Goal: Task Accomplishment & Management: Use online tool/utility

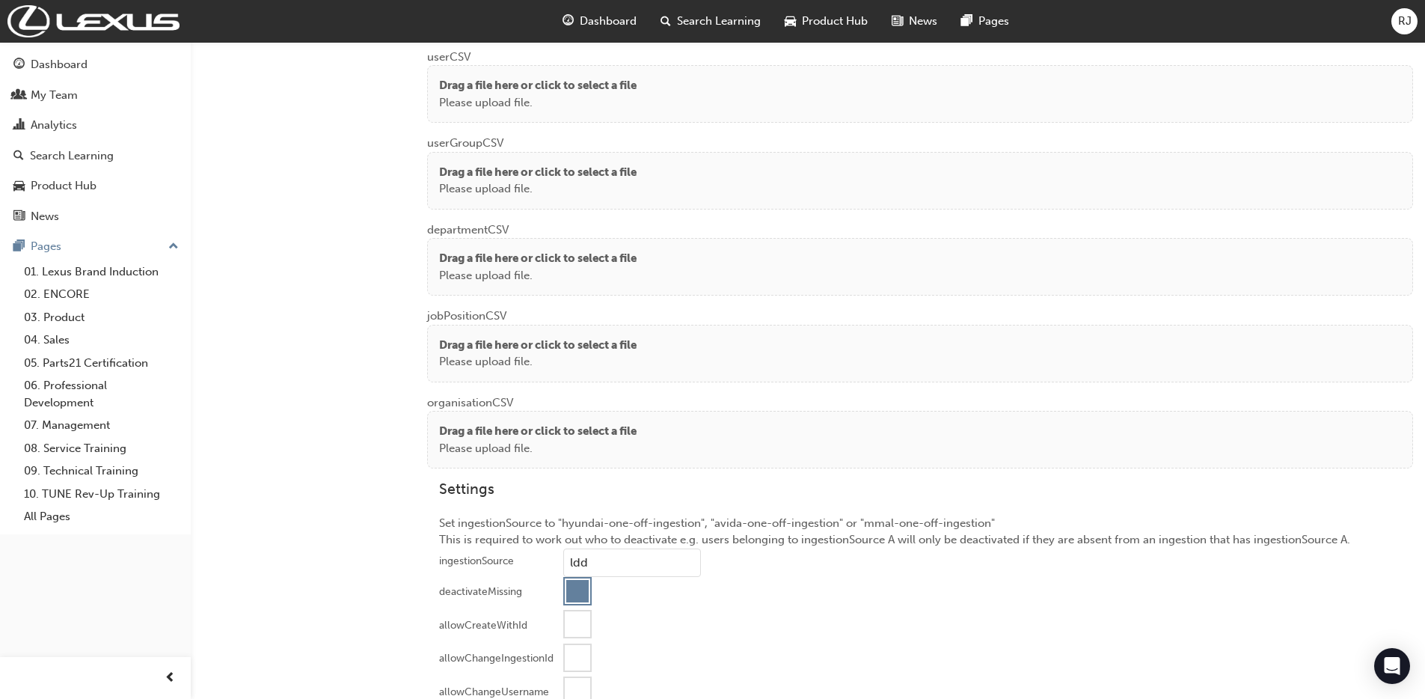
scroll to position [1166, 0]
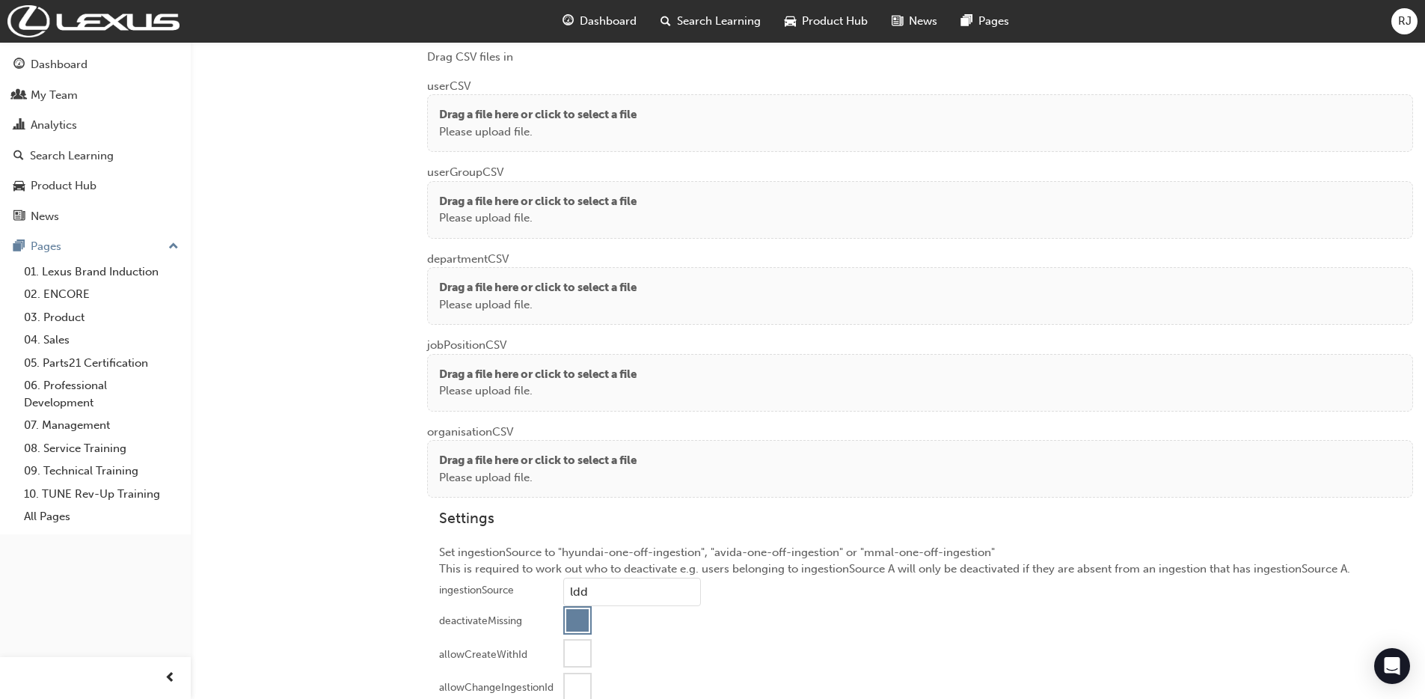
click at [613, 124] on p "Please upload file." at bounding box center [538, 131] width 198 height 17
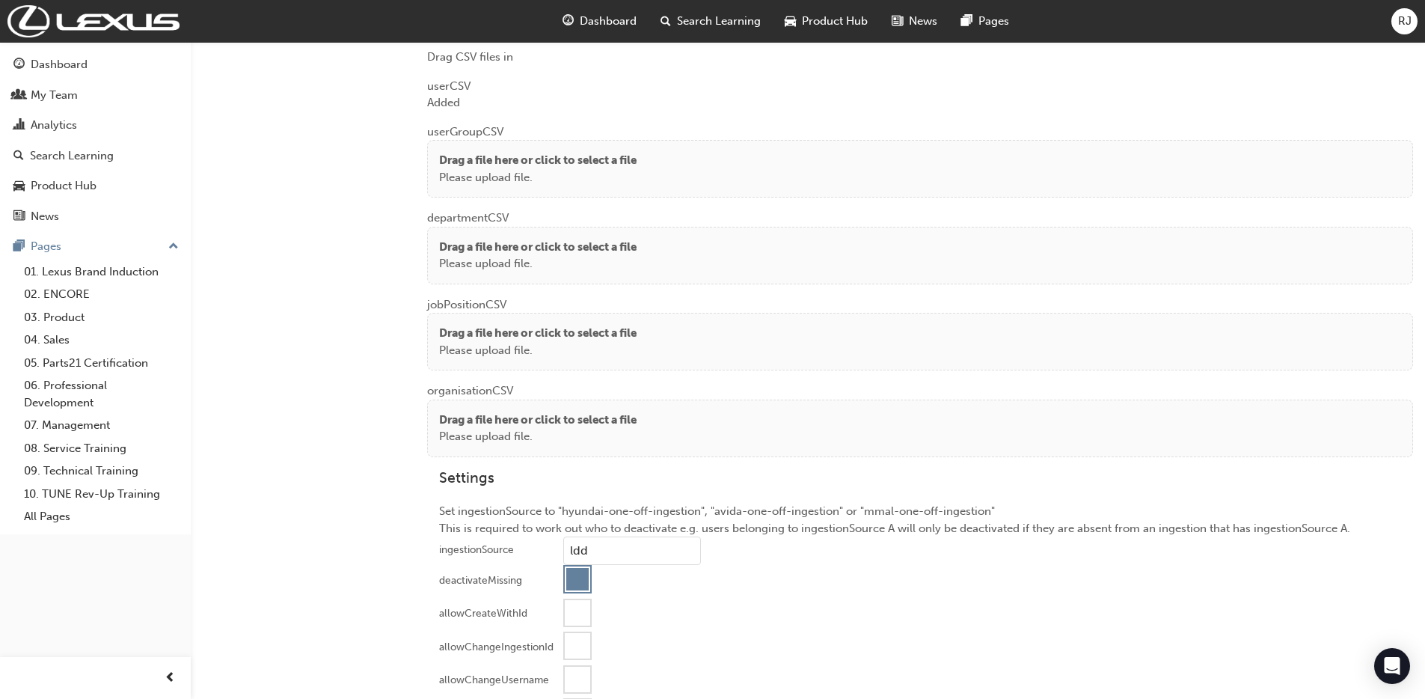
click at [527, 163] on p "Drag a file here or click to select a file" at bounding box center [538, 160] width 198 height 17
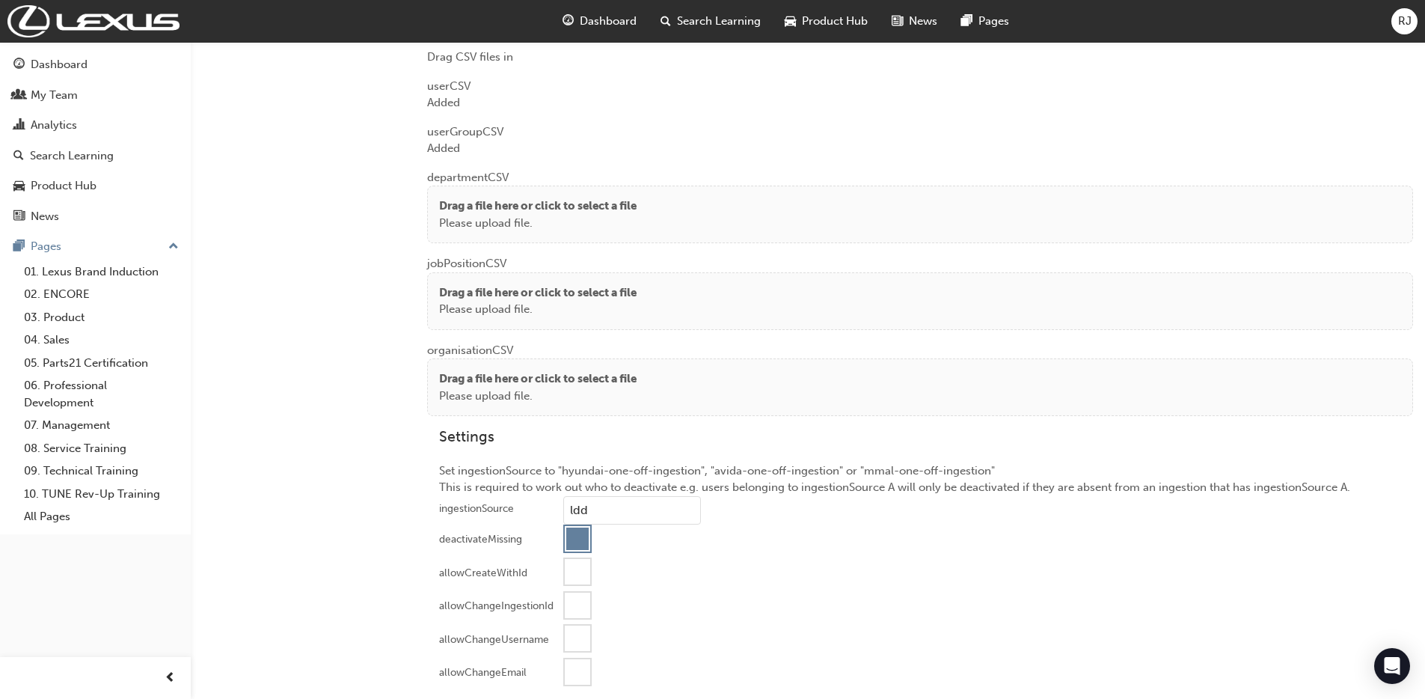
click at [566, 213] on p "Drag a file here or click to select a file" at bounding box center [538, 206] width 198 height 17
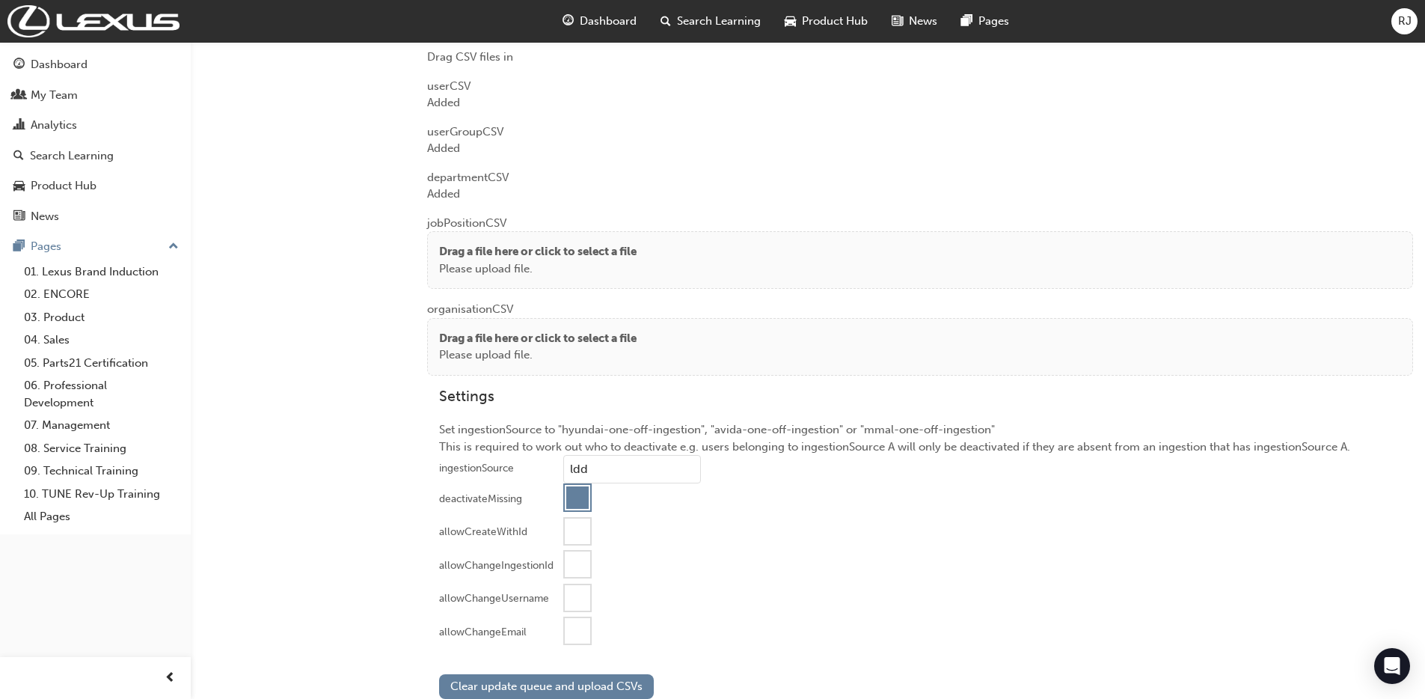
drag, startPoint x: 518, startPoint y: 258, endPoint x: 484, endPoint y: 216, distance: 54.2
click at [518, 258] on p "Drag a file here or click to select a file" at bounding box center [538, 251] width 198 height 17
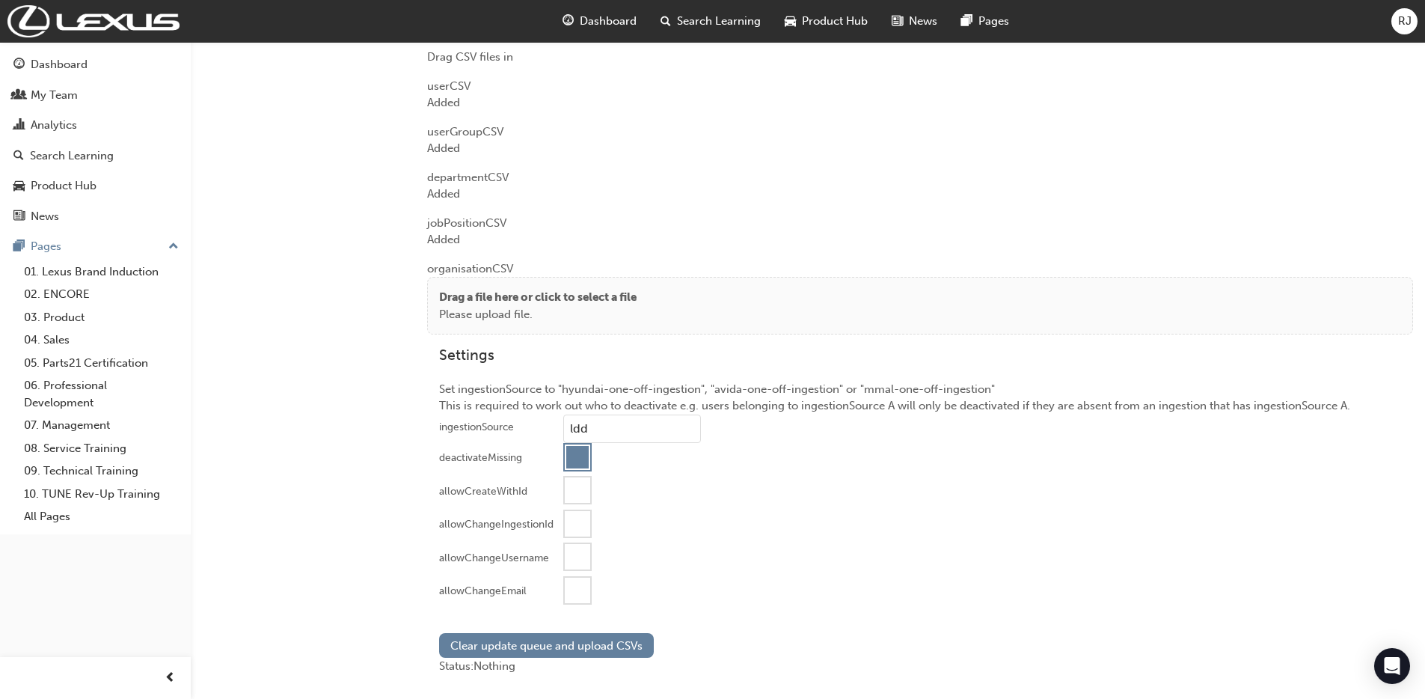
click at [447, 316] on p "Please upload file." at bounding box center [538, 314] width 198 height 17
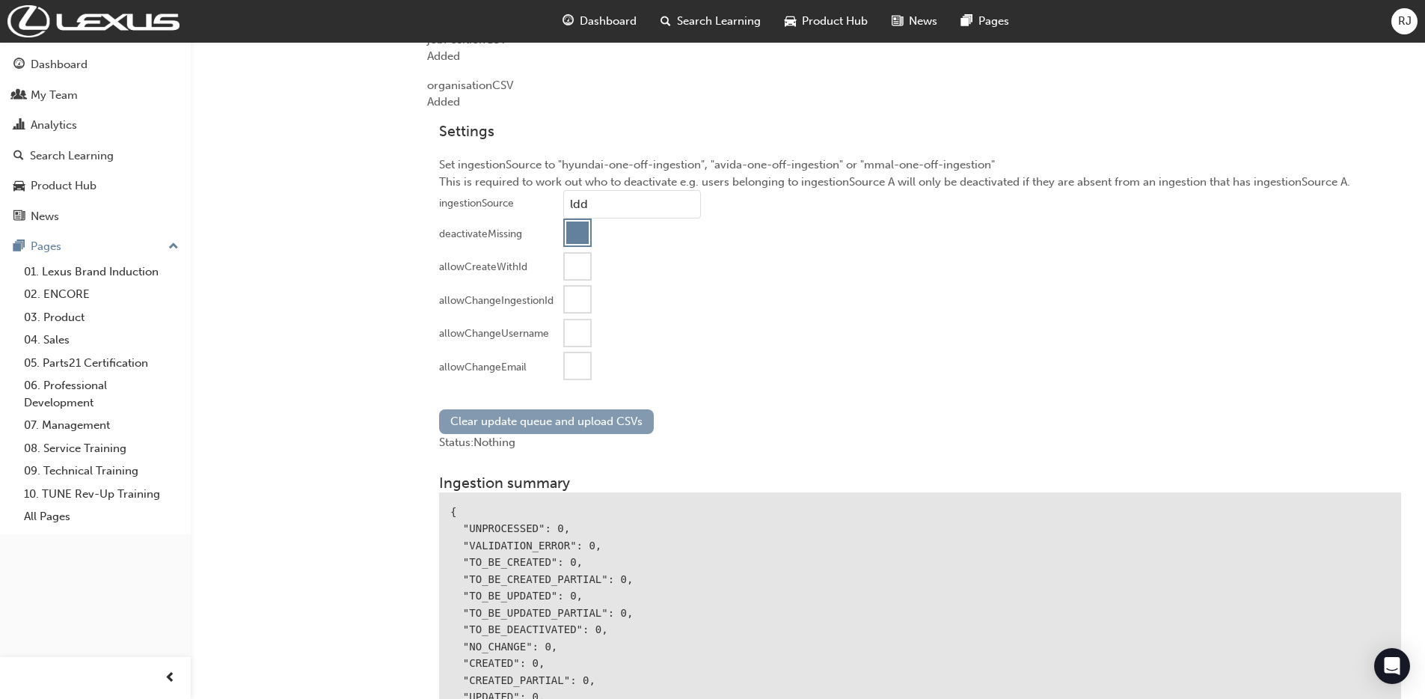
scroll to position [1391, 0]
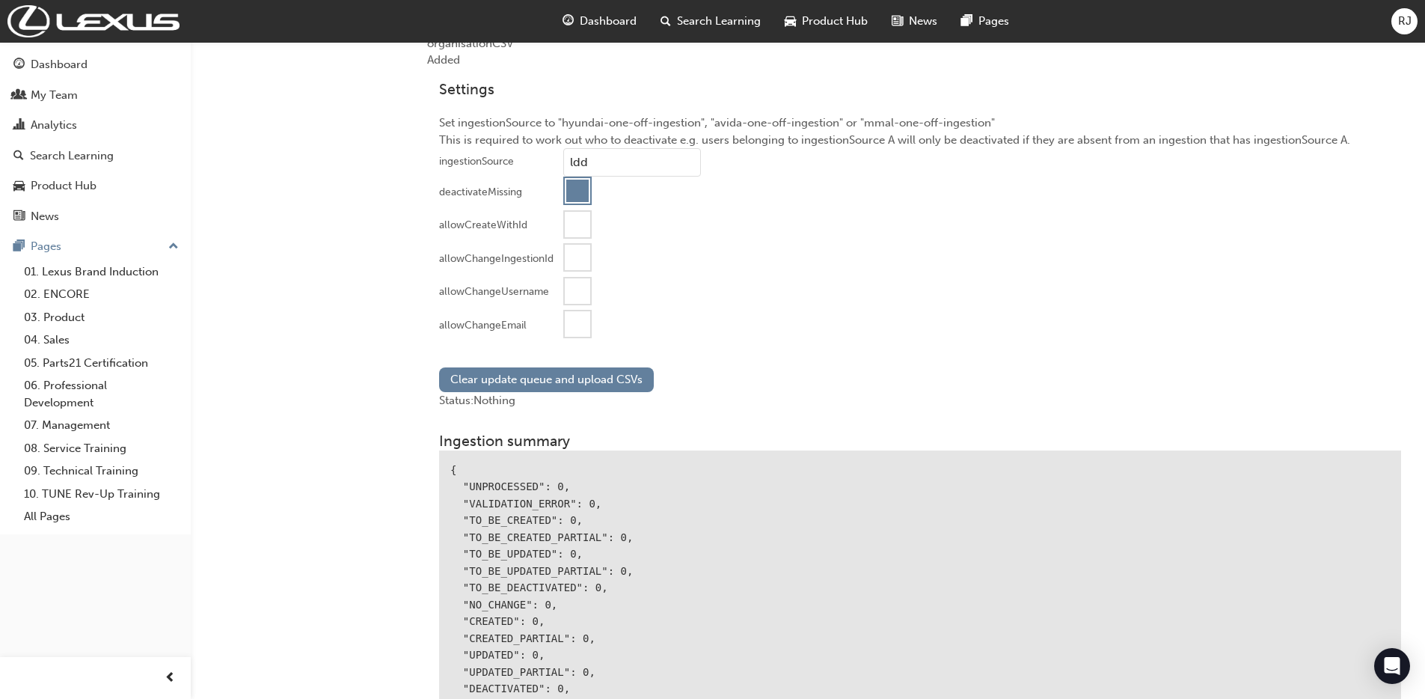
click at [581, 327] on div at bounding box center [577, 323] width 25 height 25
click at [544, 378] on button "Clear update queue and upload CSVs" at bounding box center [546, 379] width 215 height 25
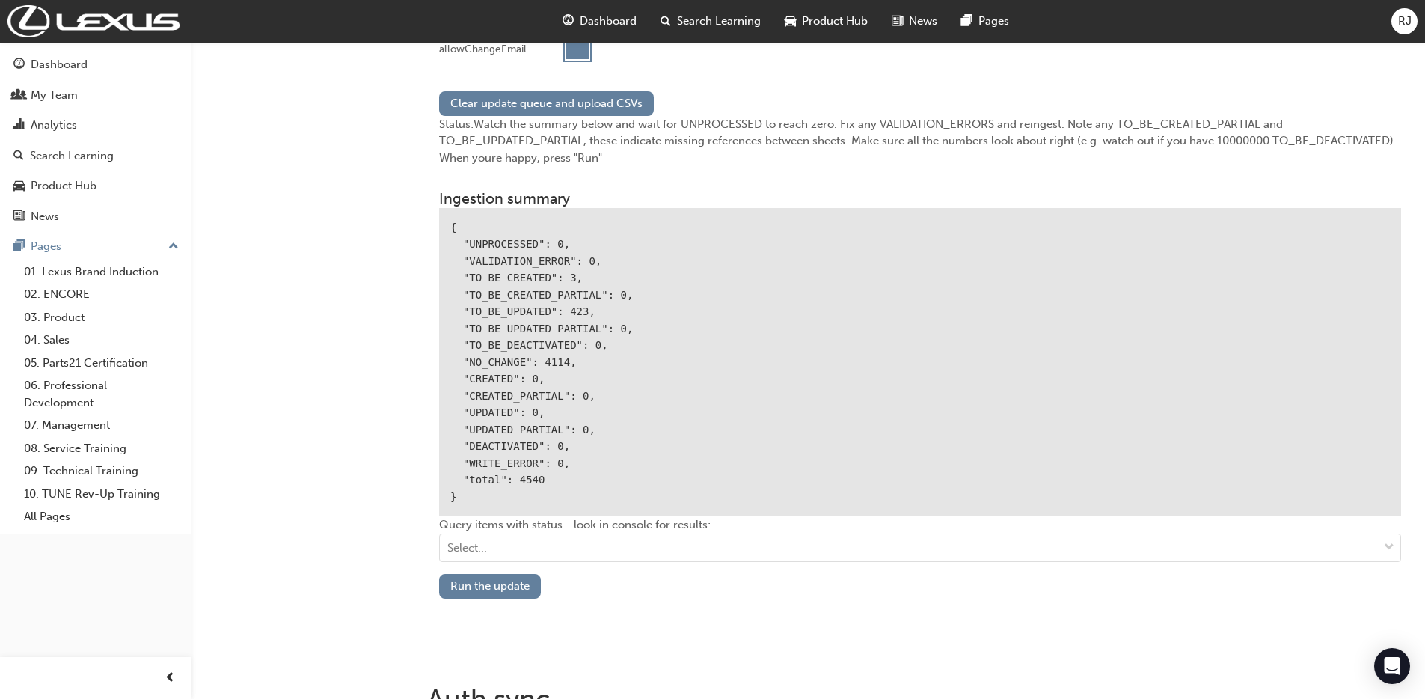
scroll to position [1780, 0]
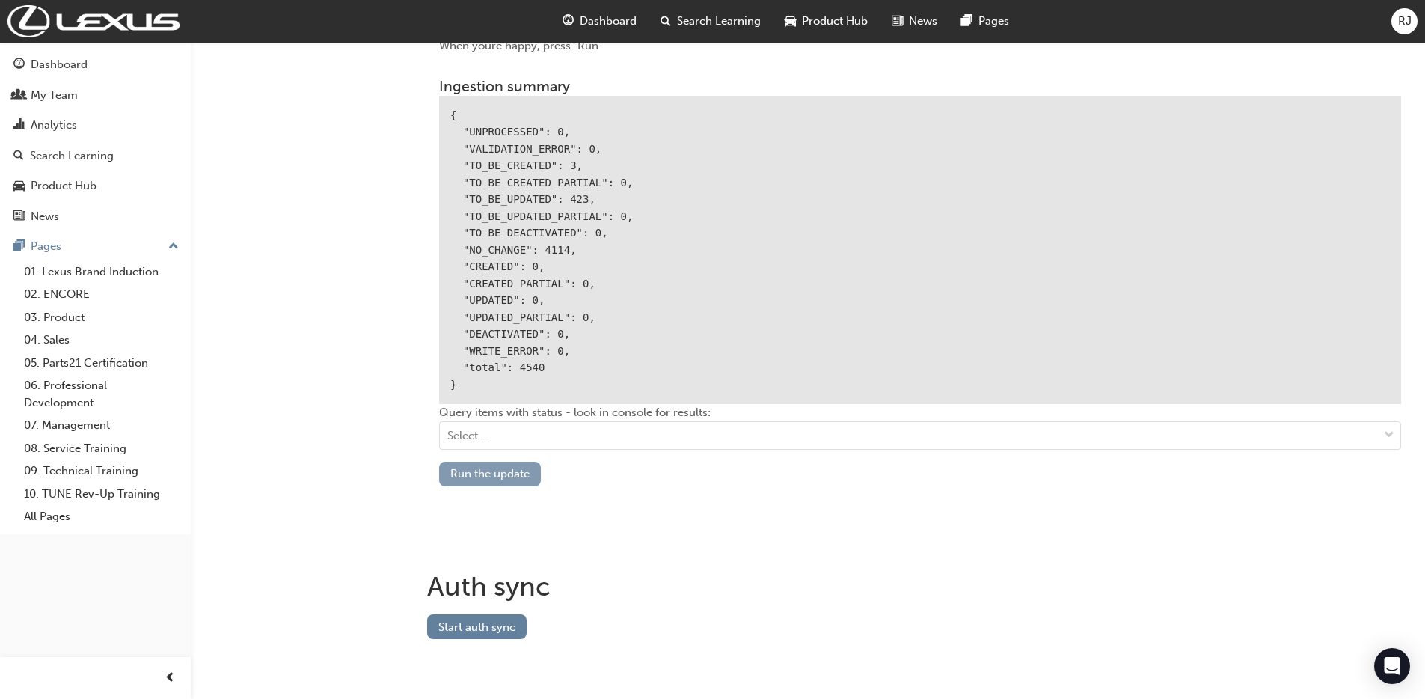
click at [502, 465] on button "Run the update" at bounding box center [490, 474] width 102 height 25
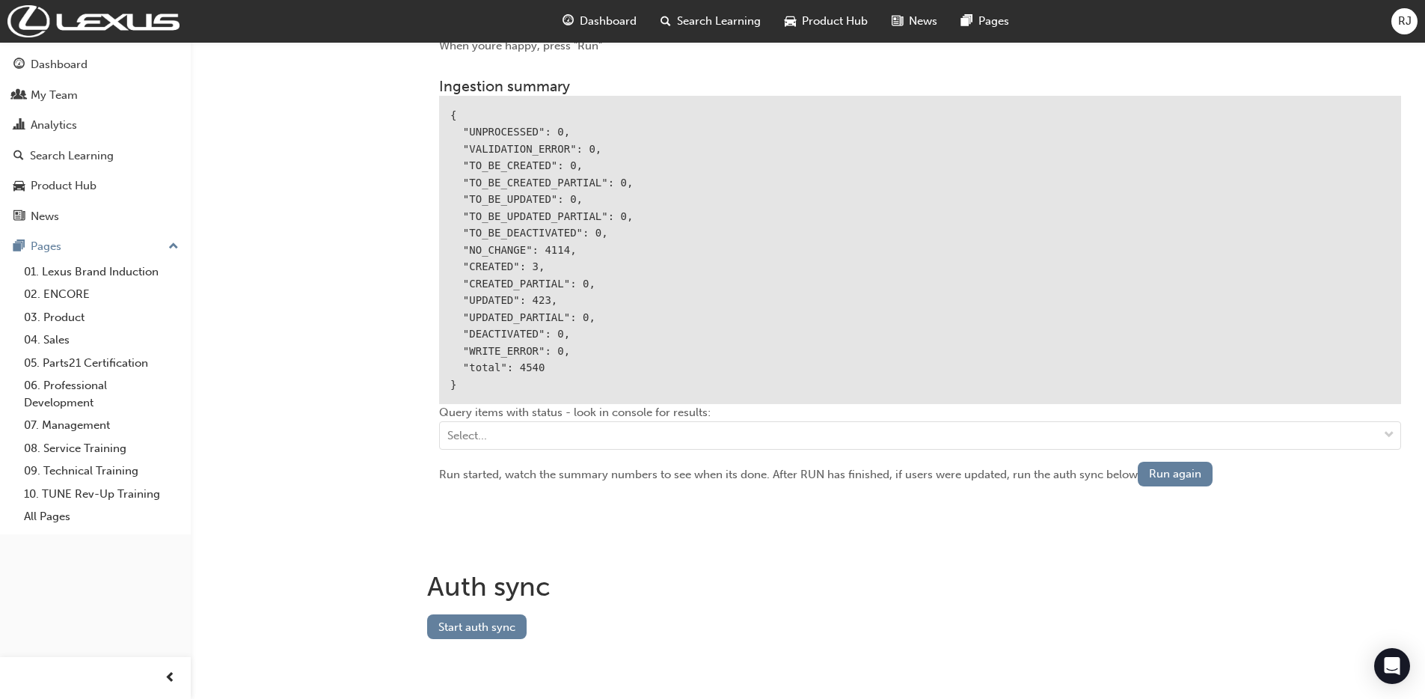
drag, startPoint x: 480, startPoint y: 623, endPoint x: 536, endPoint y: 573, distance: 75.8
click at [480, 623] on button "Start auth sync" at bounding box center [476, 626] width 99 height 25
